Goal: Navigation & Orientation: Find specific page/section

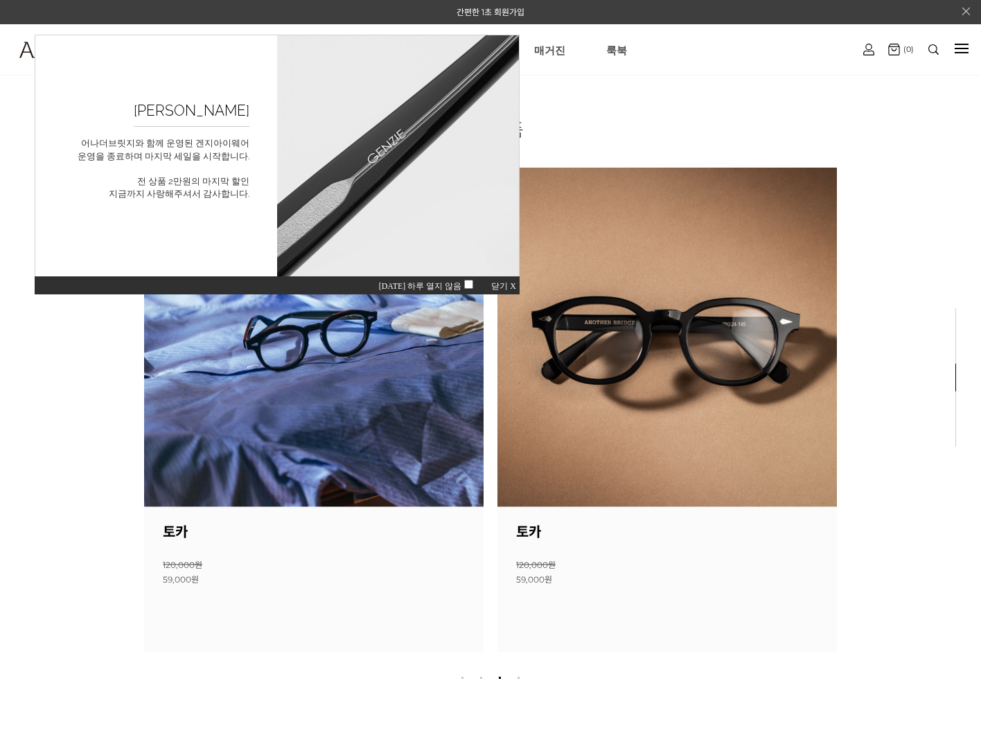
click at [501, 281] on div "오늘 하루 열지 않음 닫기 X" at bounding box center [277, 285] width 485 height 19
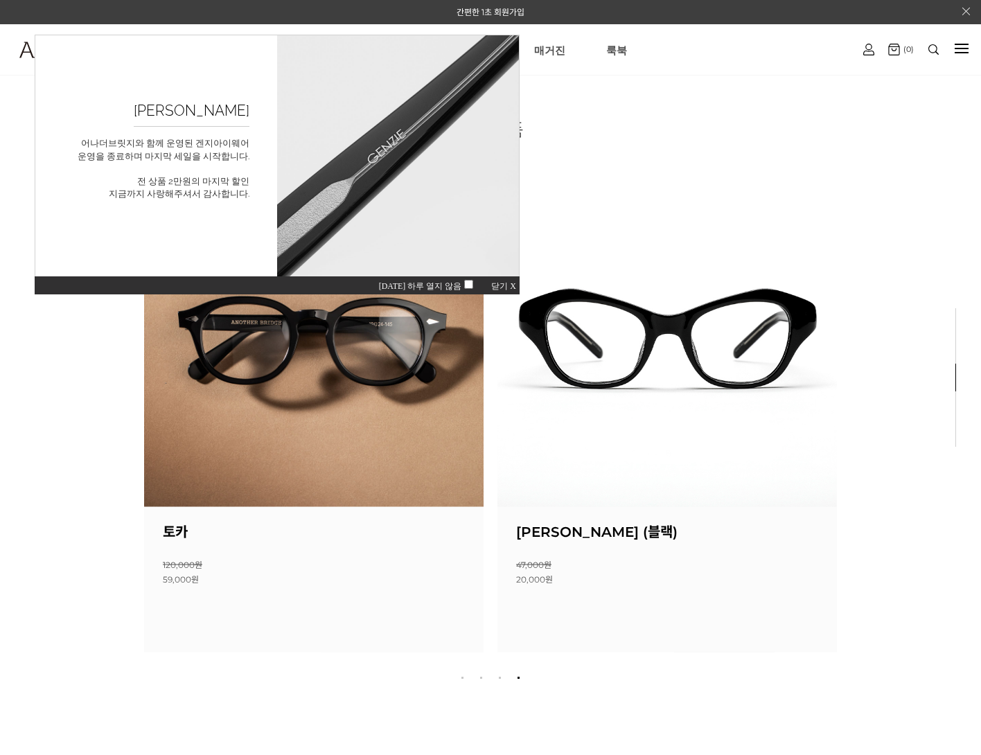
click at [501, 281] on div "오늘 하루 열지 않음 닫기 X" at bounding box center [277, 285] width 485 height 19
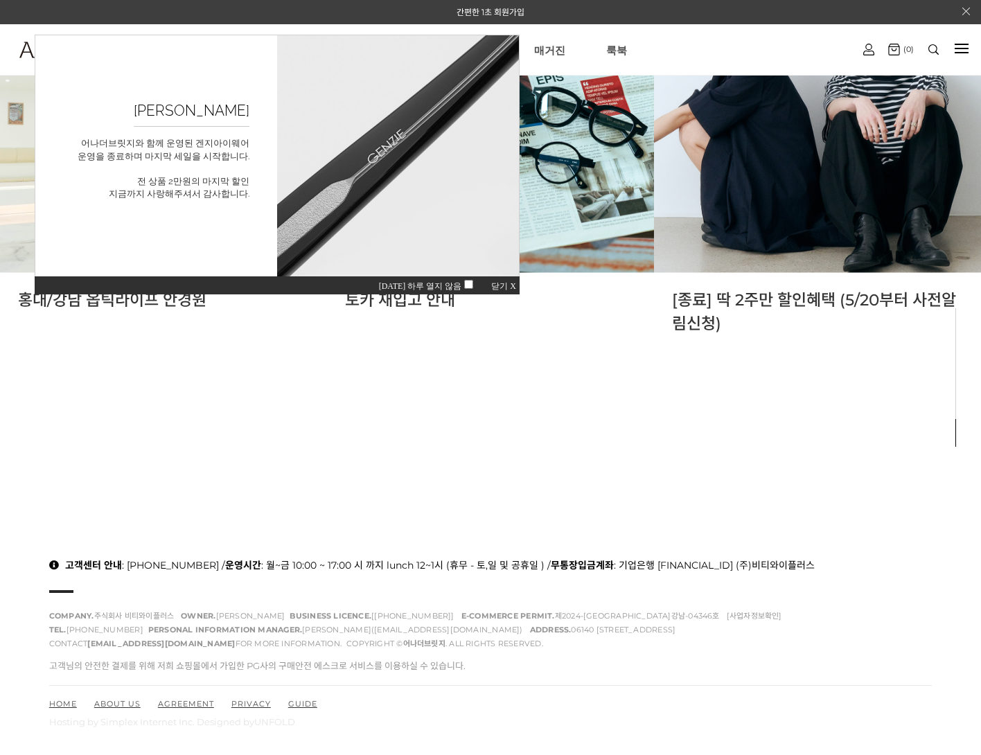
click at [495, 288] on span "닫기 X" at bounding box center [503, 286] width 25 height 10
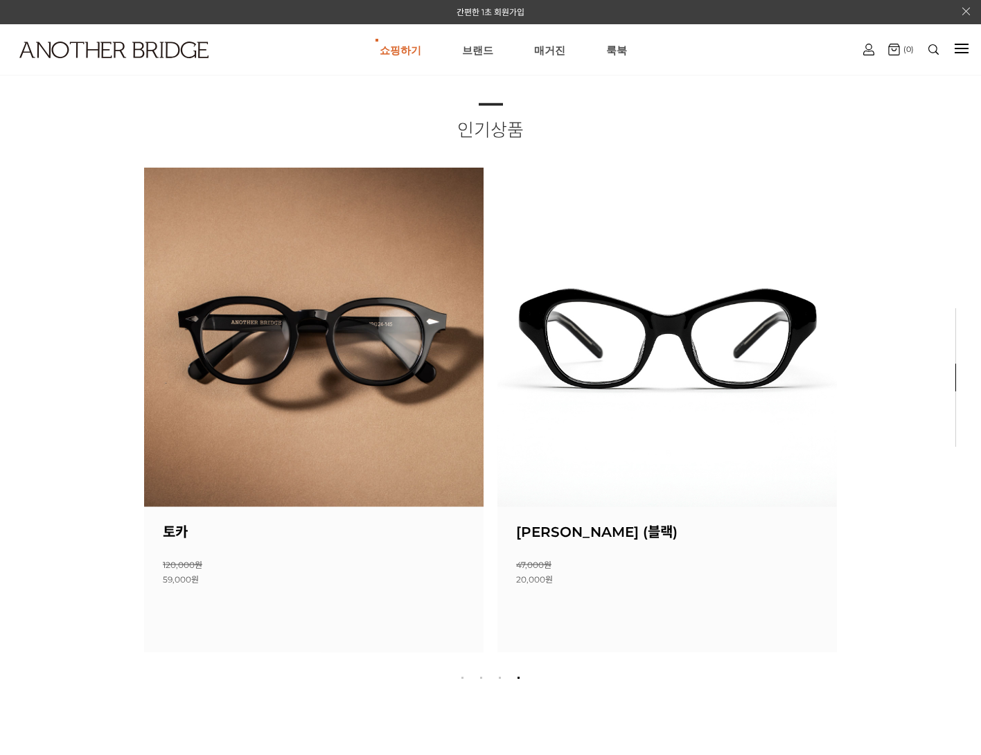
click at [861, 548] on div "인기상품 상품명 : 토카 소비자가 : 120,000원 할인판매가 : 59,000원 0 명이 좋아합니다. 17" at bounding box center [490, 377] width 981 height 755
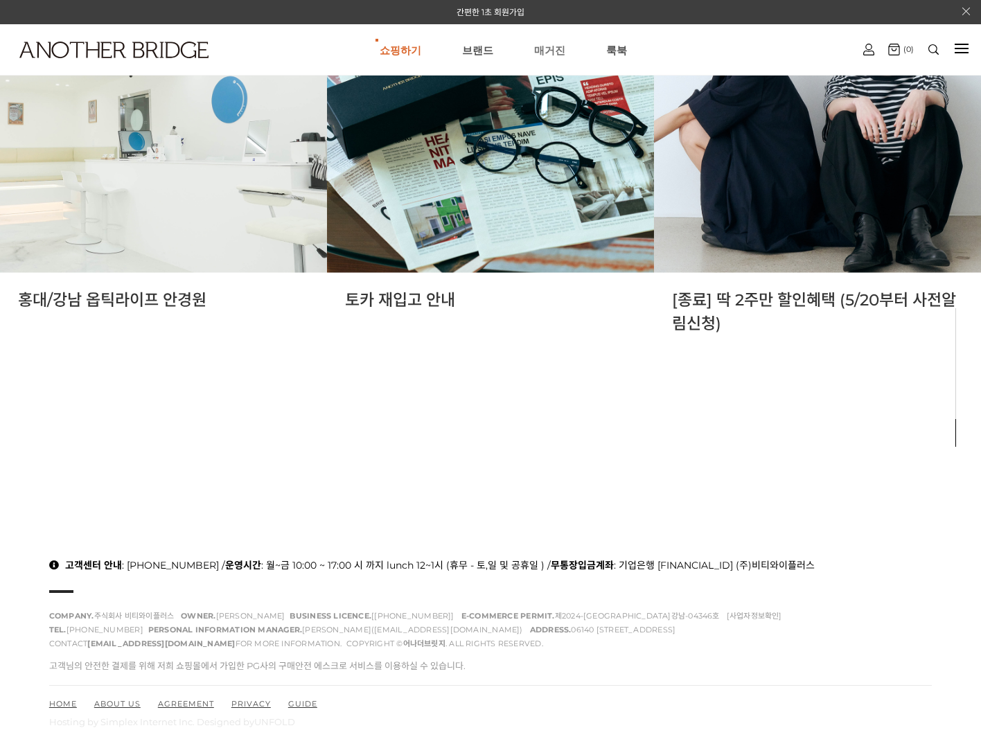
click at [544, 46] on link "매거진" at bounding box center [549, 50] width 31 height 50
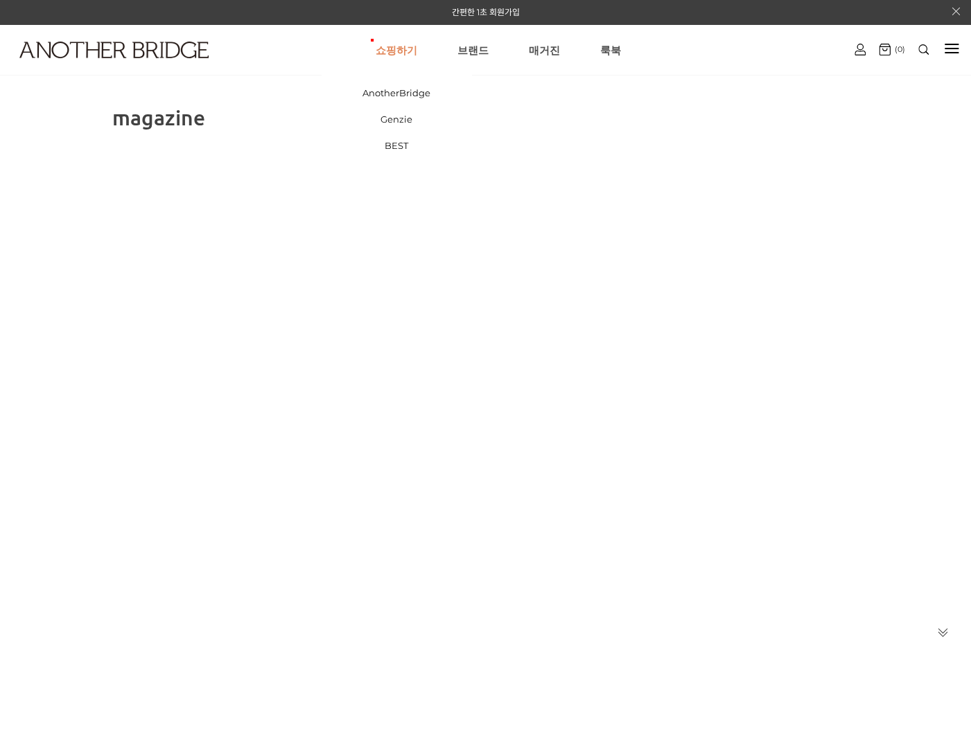
click at [399, 56] on link "쇼핑하기" at bounding box center [397, 50] width 42 height 50
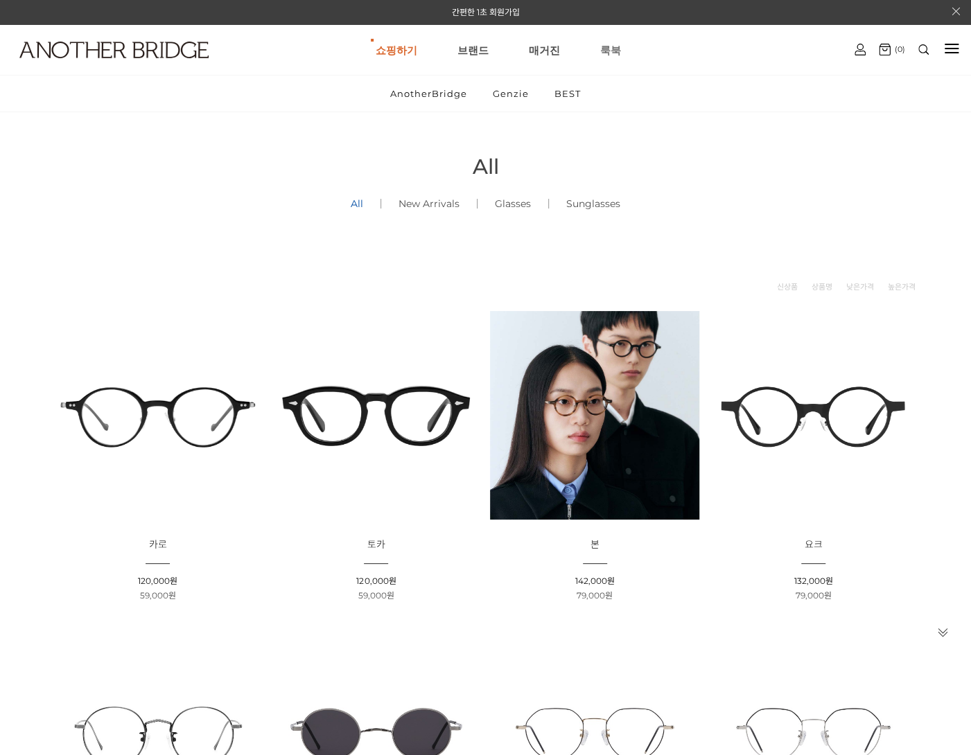
click at [613, 52] on link "룩북" at bounding box center [610, 50] width 21 height 50
